Goal: Find specific page/section: Find specific page/section

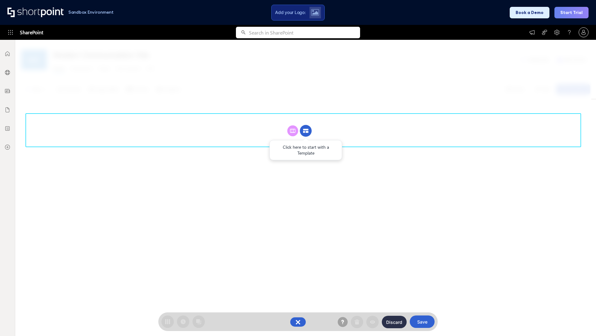
click at [306, 130] on circle at bounding box center [306, 131] width 12 height 12
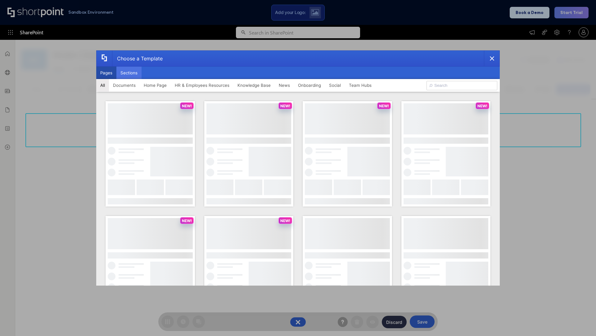
click at [129, 73] on button "Sections" at bounding box center [128, 72] width 25 height 12
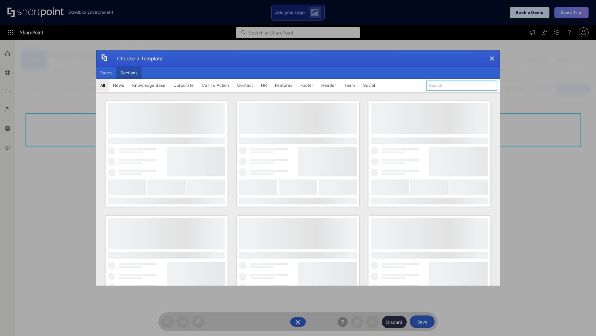
type input "Footer 2"
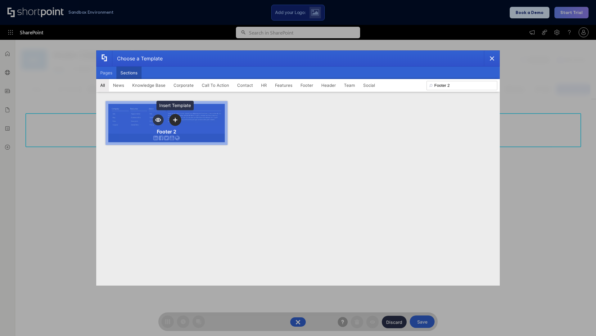
click at [175, 120] on icon "template selector" at bounding box center [175, 120] width 4 height 4
